Goal: Find specific fact

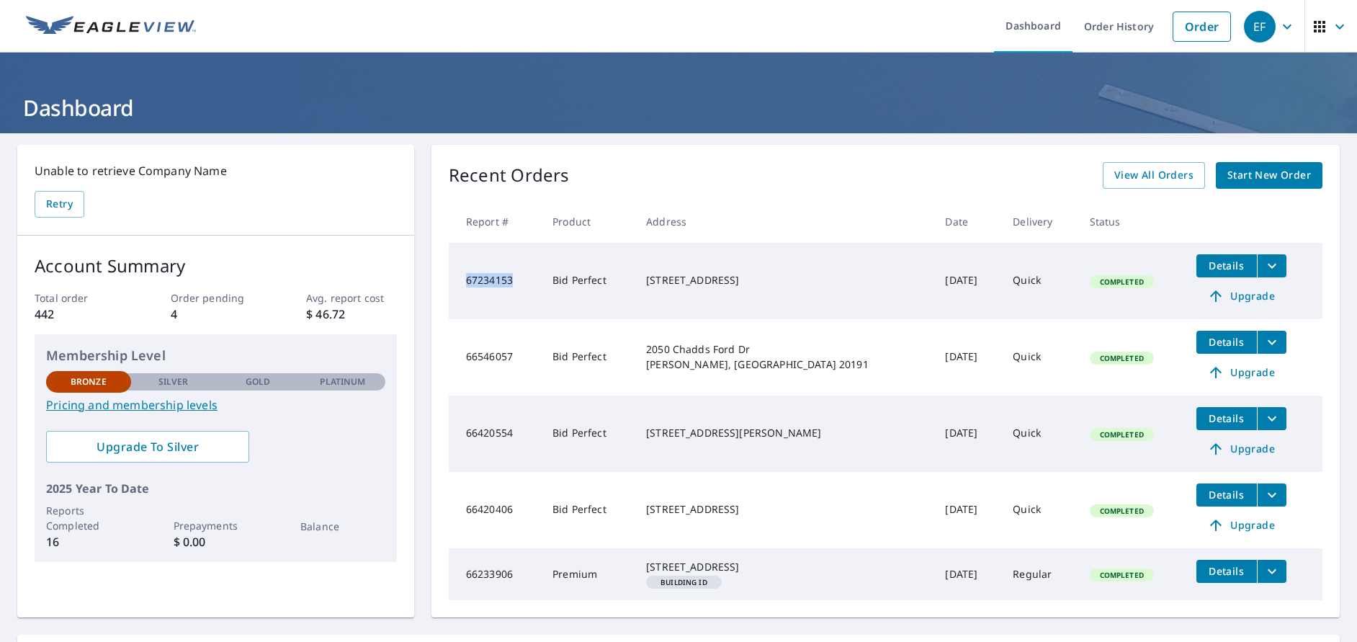
drag, startPoint x: 509, startPoint y: 279, endPoint x: 464, endPoint y: 280, distance: 44.7
click at [464, 280] on td "67234153" at bounding box center [495, 281] width 92 height 76
copy td "67234153"
drag, startPoint x: 763, startPoint y: 289, endPoint x: 660, endPoint y: 274, distance: 104.1
click at [660, 274] on div "[STREET_ADDRESS]" at bounding box center [784, 280] width 276 height 14
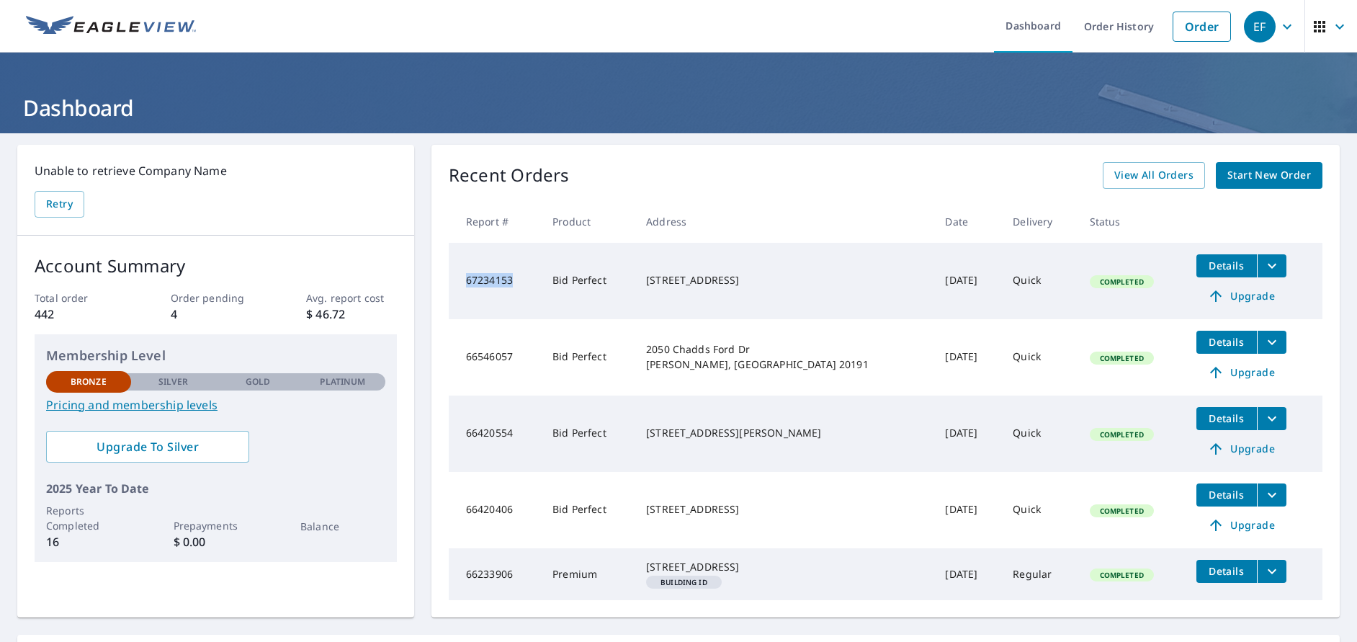
copy div "[STREET_ADDRESS]"
drag, startPoint x: 518, startPoint y: 282, endPoint x: 456, endPoint y: 284, distance: 62.0
click at [456, 284] on td "67234153" at bounding box center [495, 281] width 92 height 76
copy td "67234153"
